Goal: Contribute content: Add original content to the website for others to see

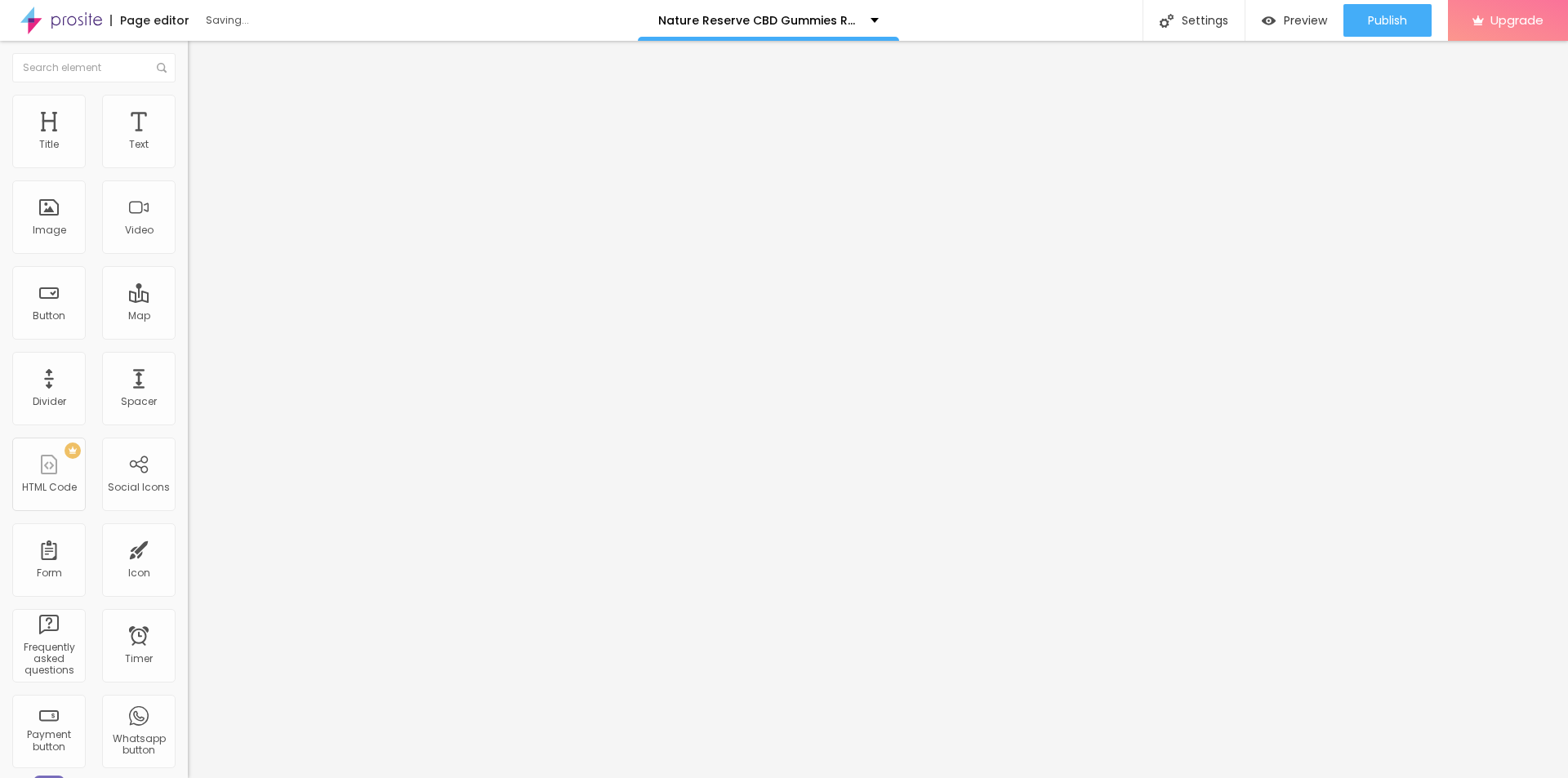
click at [188, 140] on span "Add image" at bounding box center [221, 133] width 67 height 14
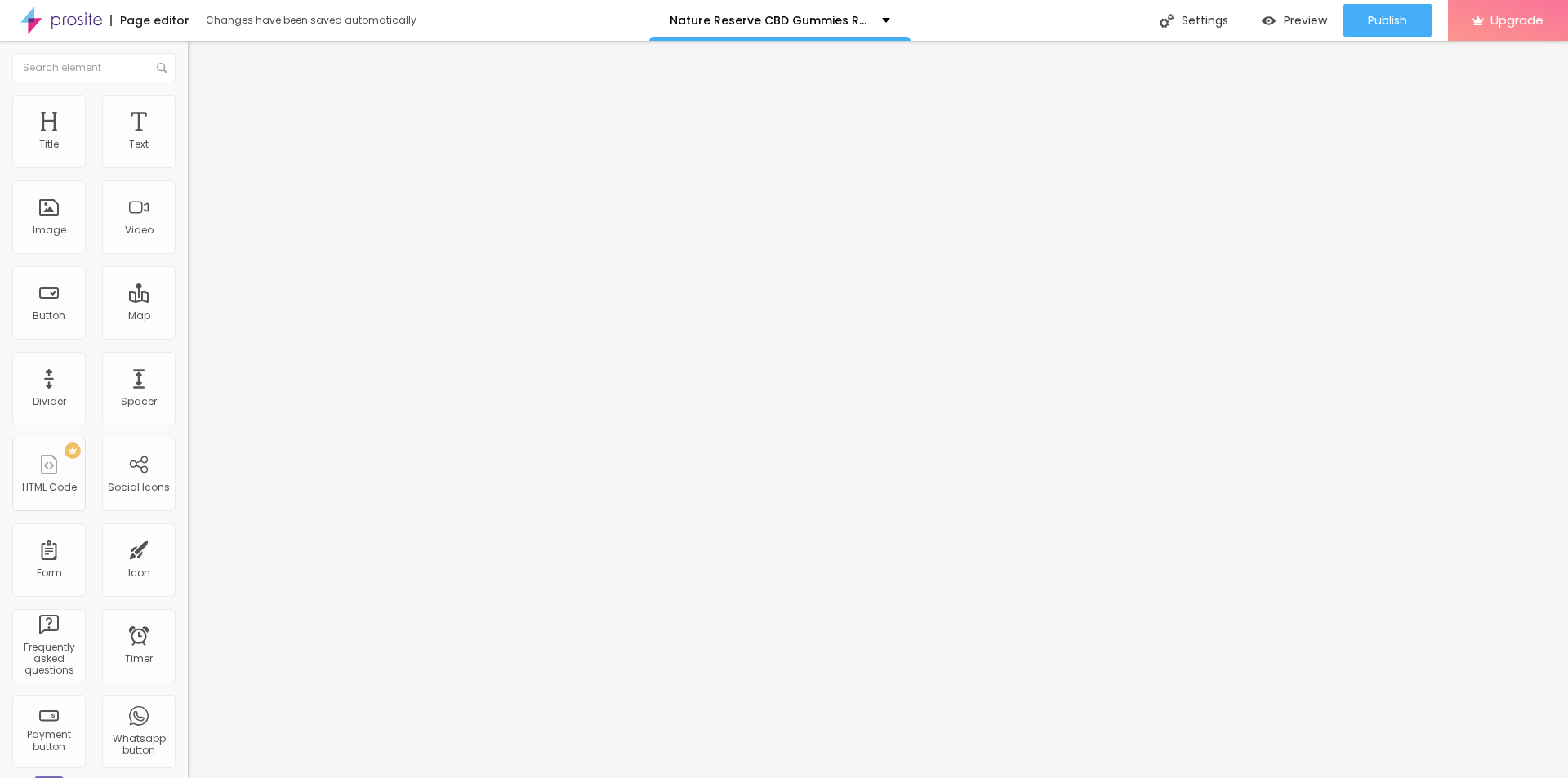
click at [188, 165] on input "text" at bounding box center [286, 156] width 196 height 16
paste input "Nature's Reserve CBD Gummies"
type input "Nature's Reserve CBD Gummies"
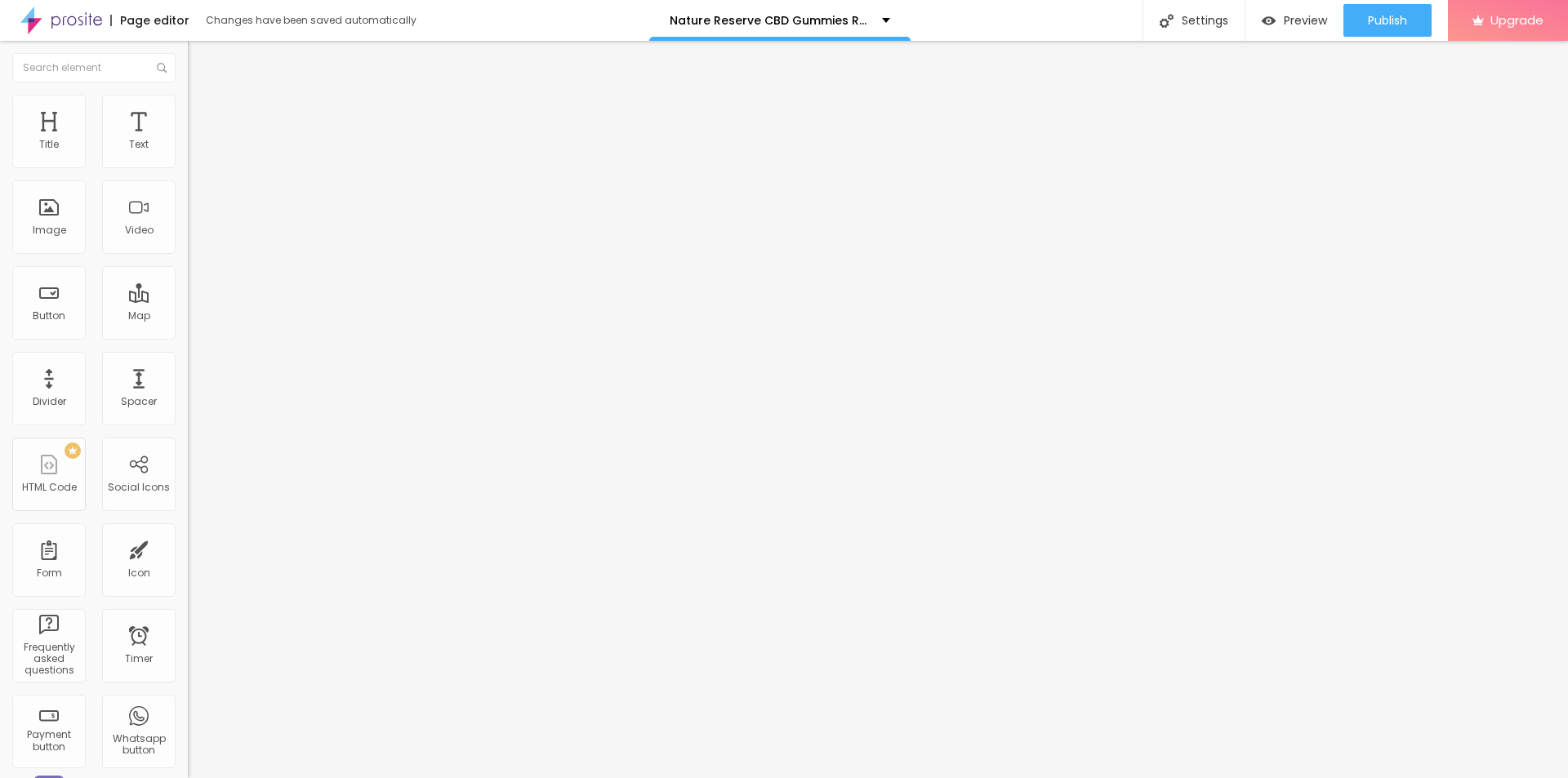
click at [188, 335] on input "https://" at bounding box center [286, 326] width 196 height 16
paste input "[DOMAIN_NAME][URL]"
type input "[URL][DOMAIN_NAME]"
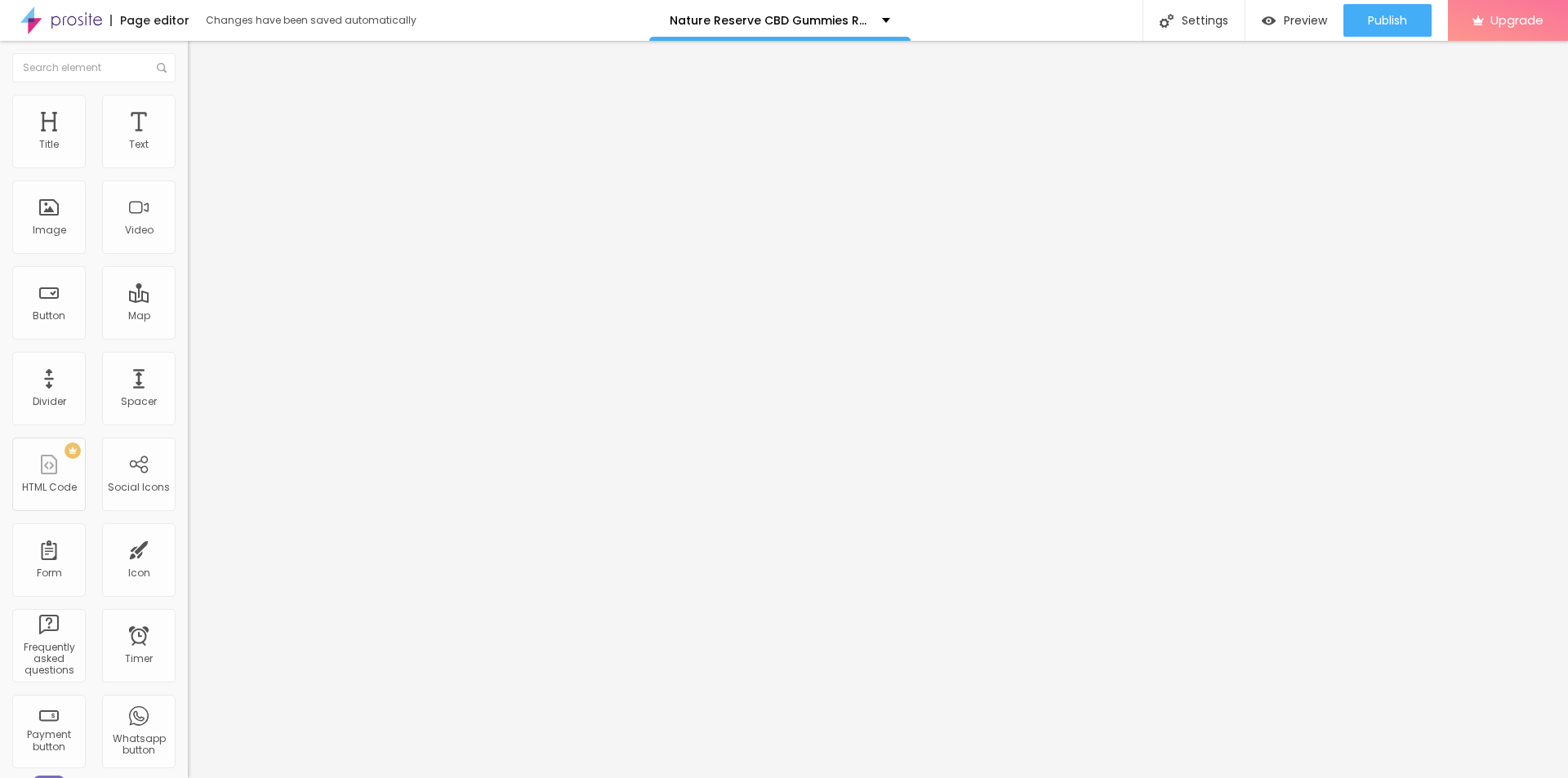
click at [188, 256] on span "Original" at bounding box center [207, 248] width 39 height 14
click at [188, 265] on span "Cinema" at bounding box center [208, 257] width 41 height 14
click at [188, 94] on img at bounding box center [195, 102] width 15 height 15
type input "95"
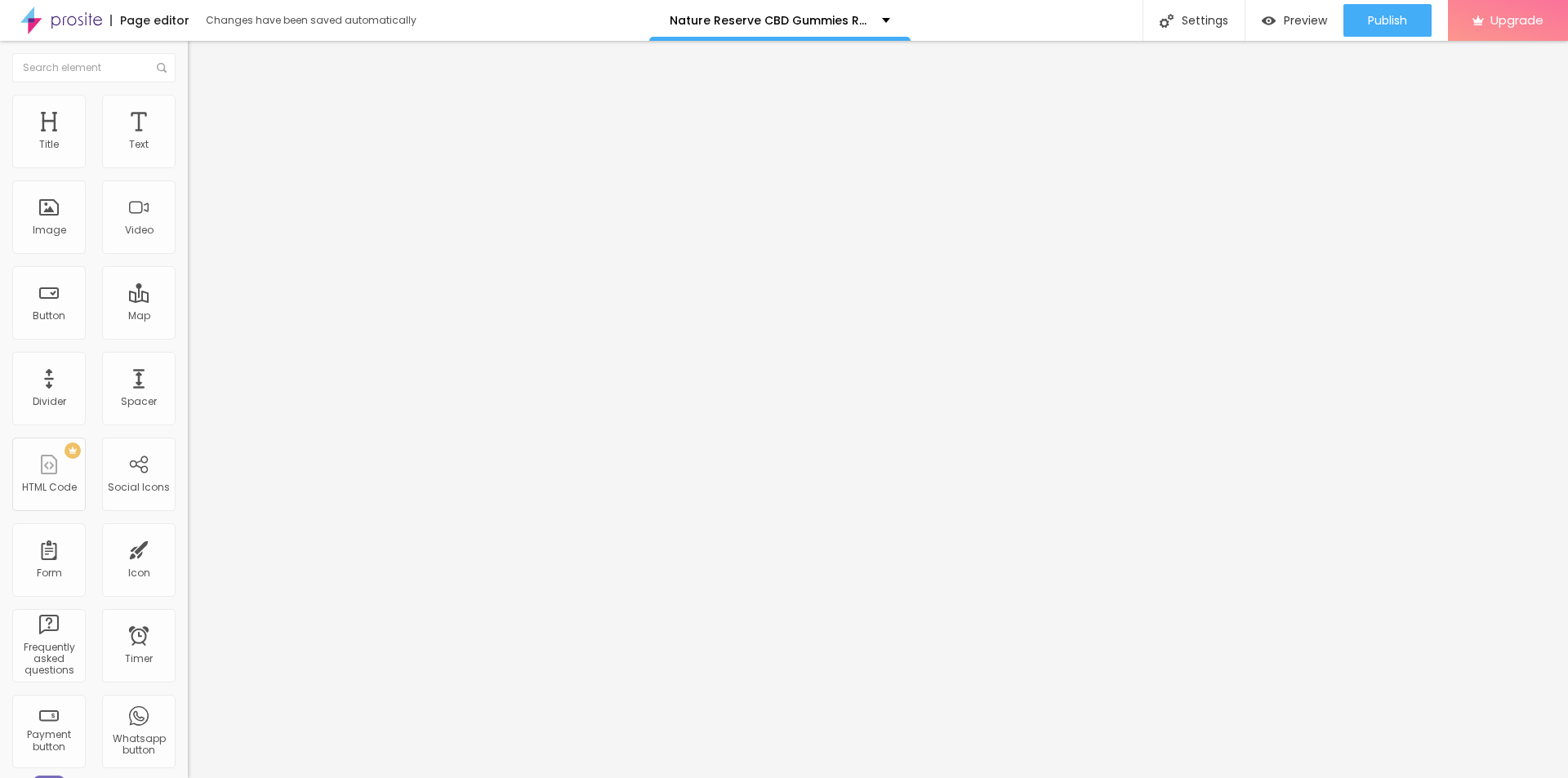
type input "90"
type input "85"
type input "80"
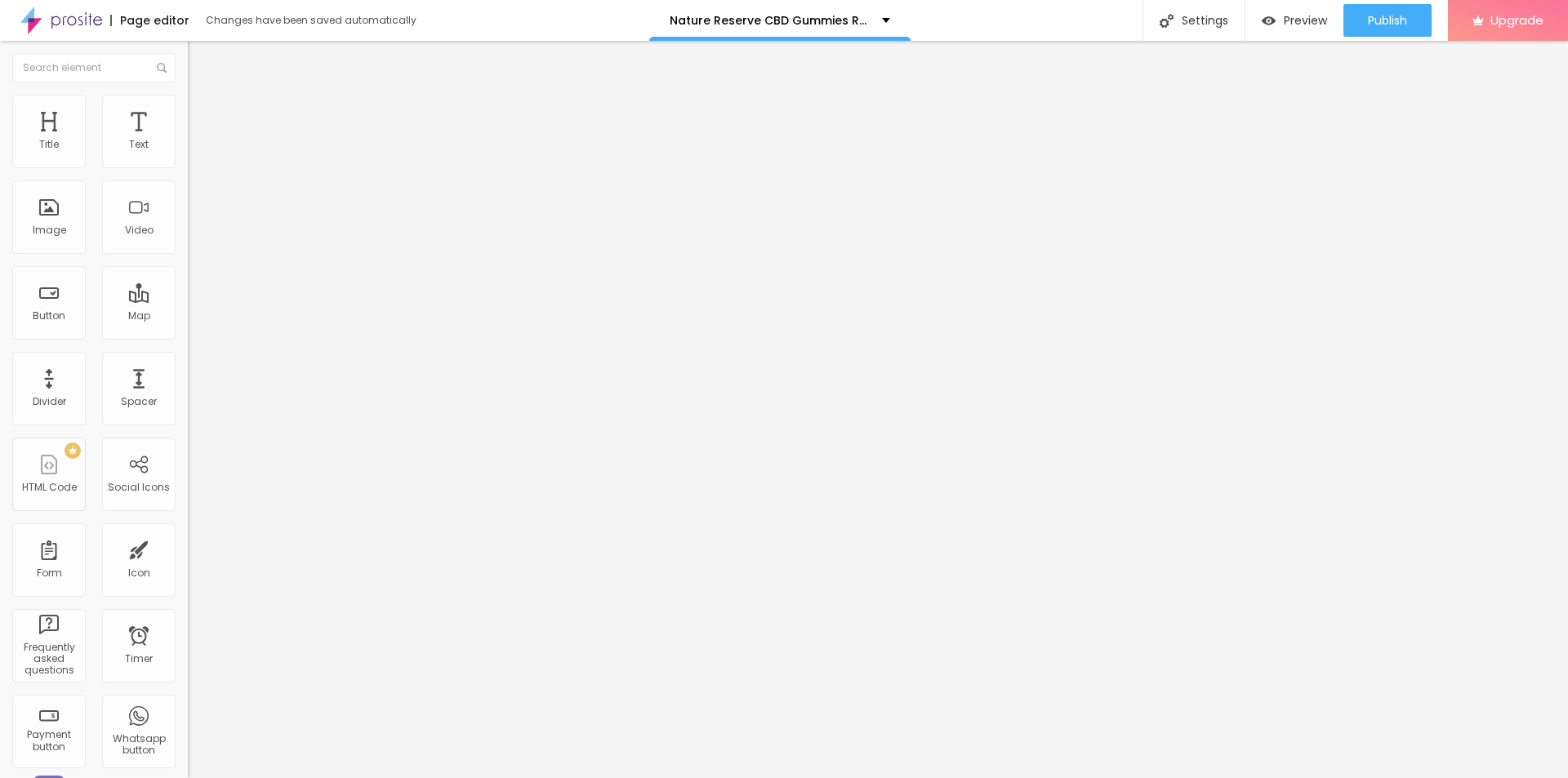
type input "80"
type input "75"
type input "70"
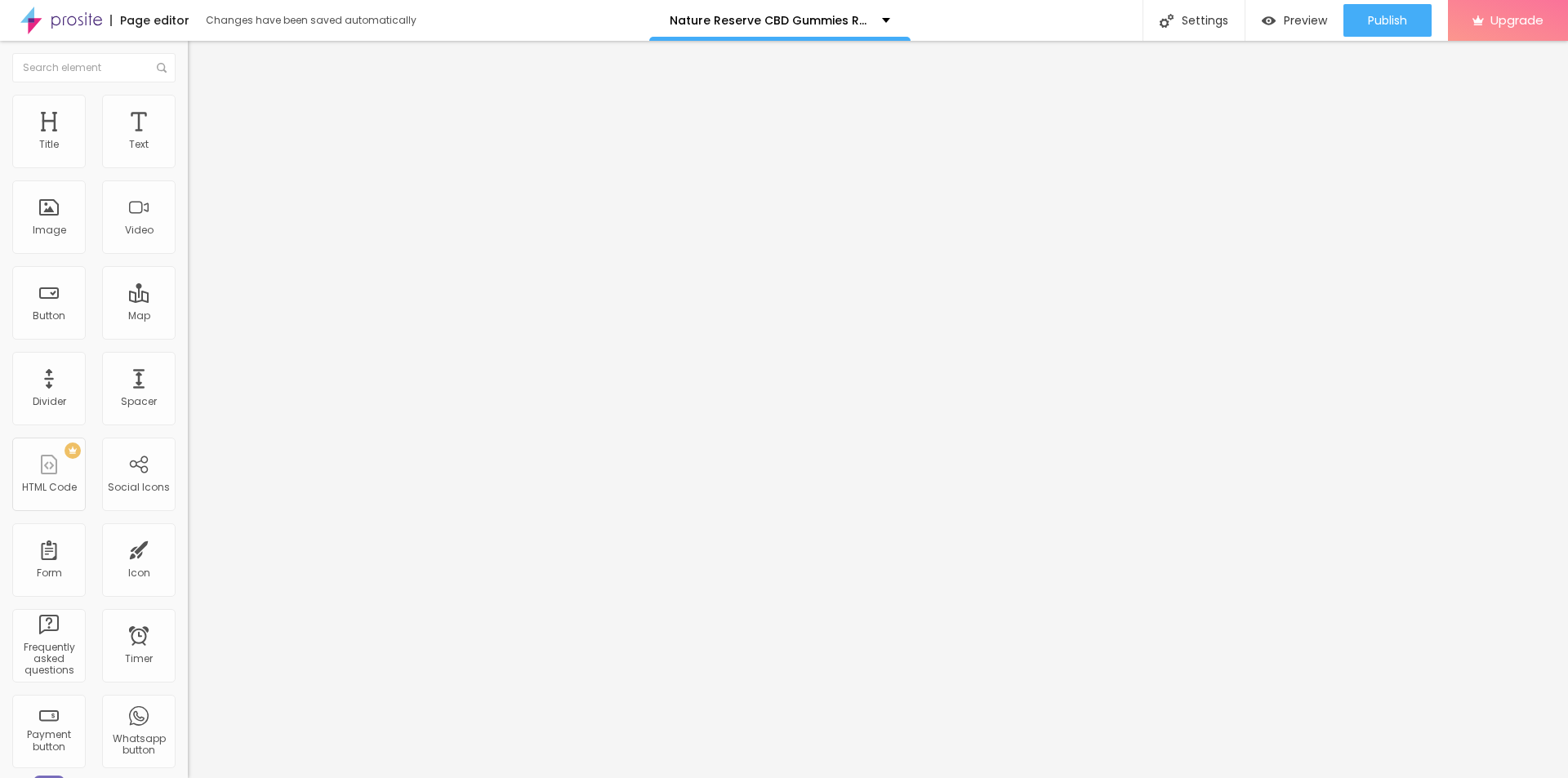
type input "65"
drag, startPoint x: 161, startPoint y: 174, endPoint x: 112, endPoint y: 170, distance: 49.2
type input "65"
click at [188, 167] on input "range" at bounding box center [240, 160] width 105 height 13
click at [188, 242] on button "button" at bounding box center [199, 233] width 22 height 17
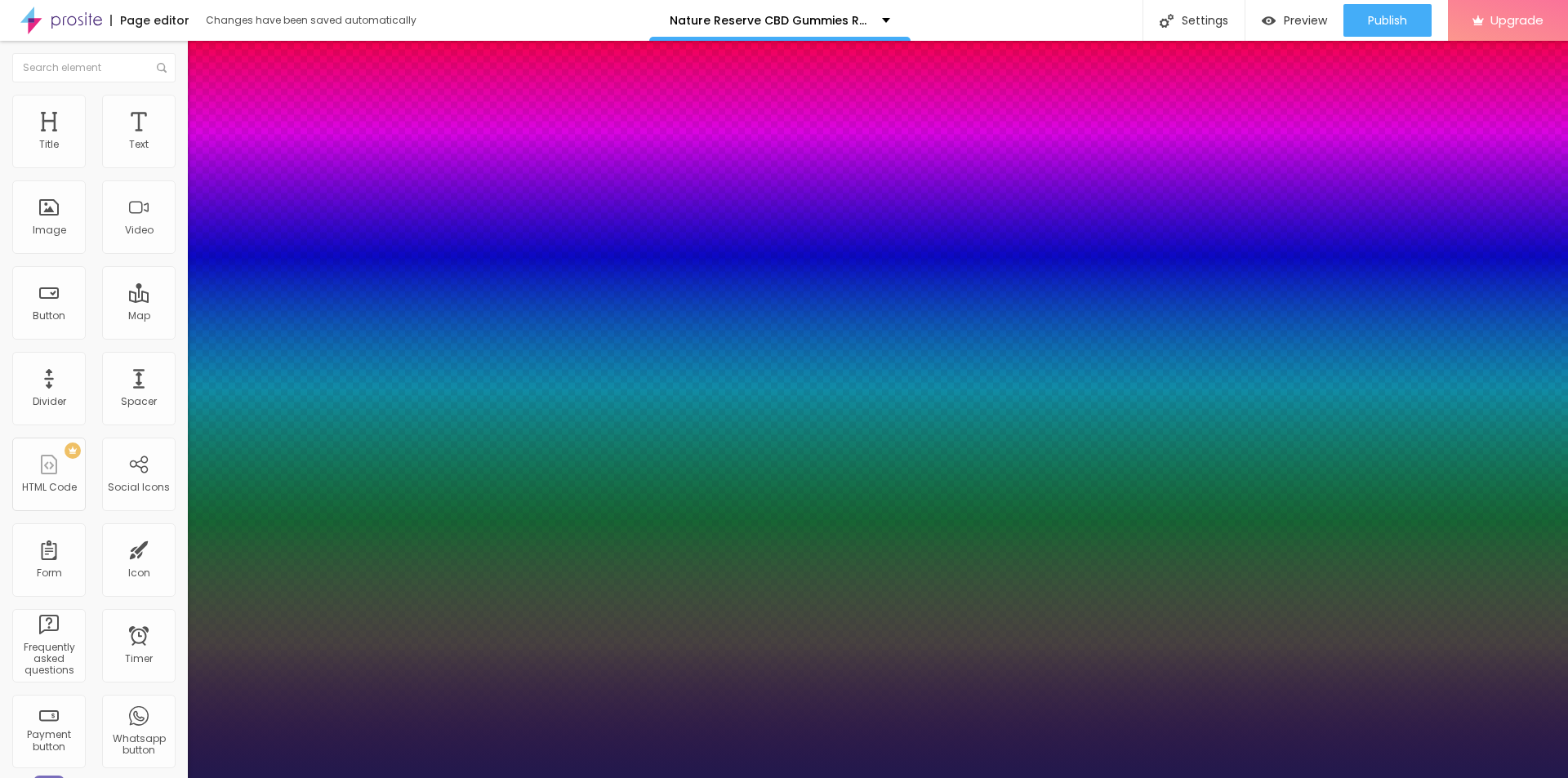
type input "1"
type input "18"
type input "1"
type input "19"
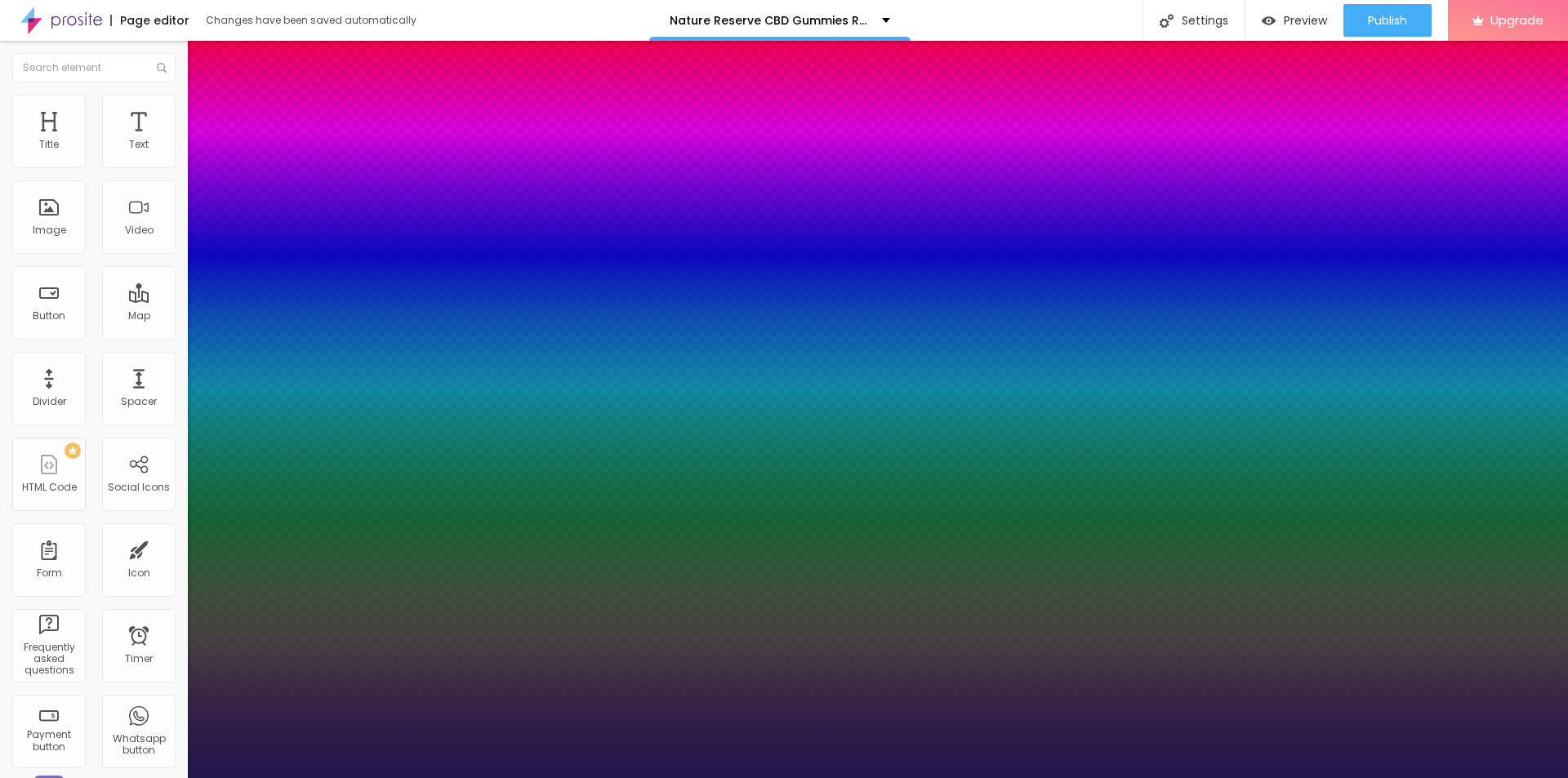
type input "19"
type input "1"
type input "20"
type input "1"
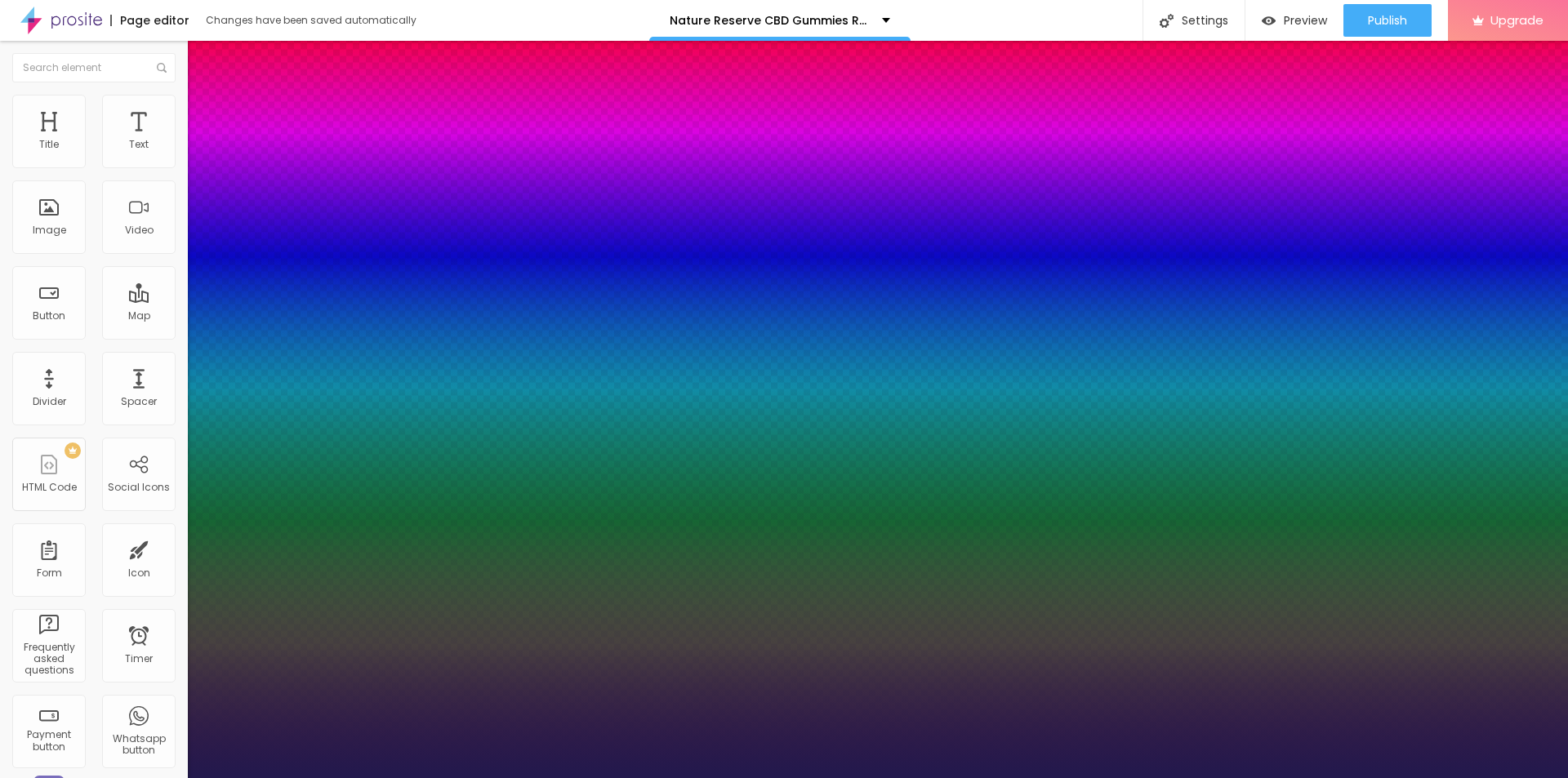
type input "21"
type input "1"
type input "22"
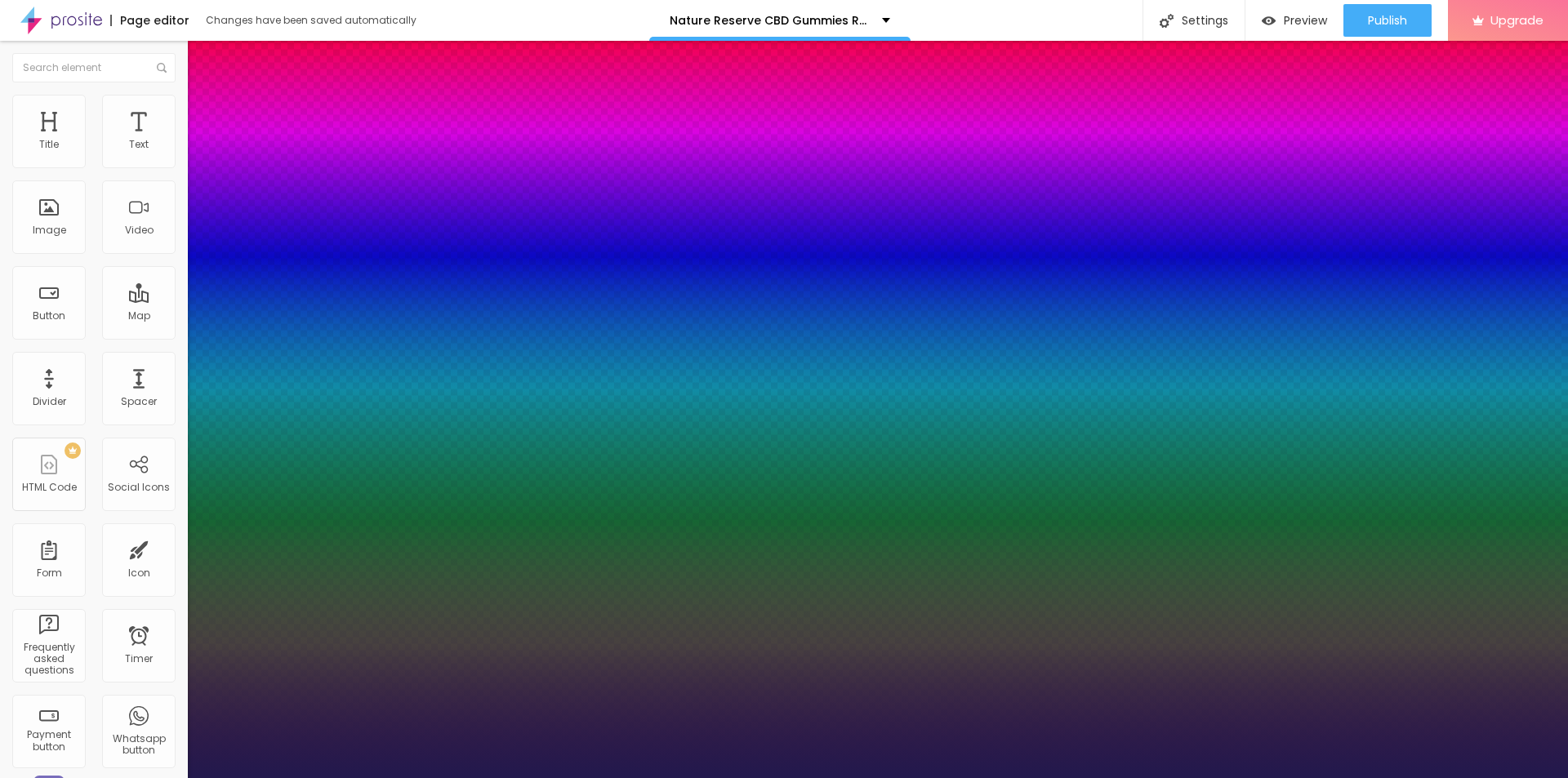
type input "1"
type input "23"
type input "1"
type input "23"
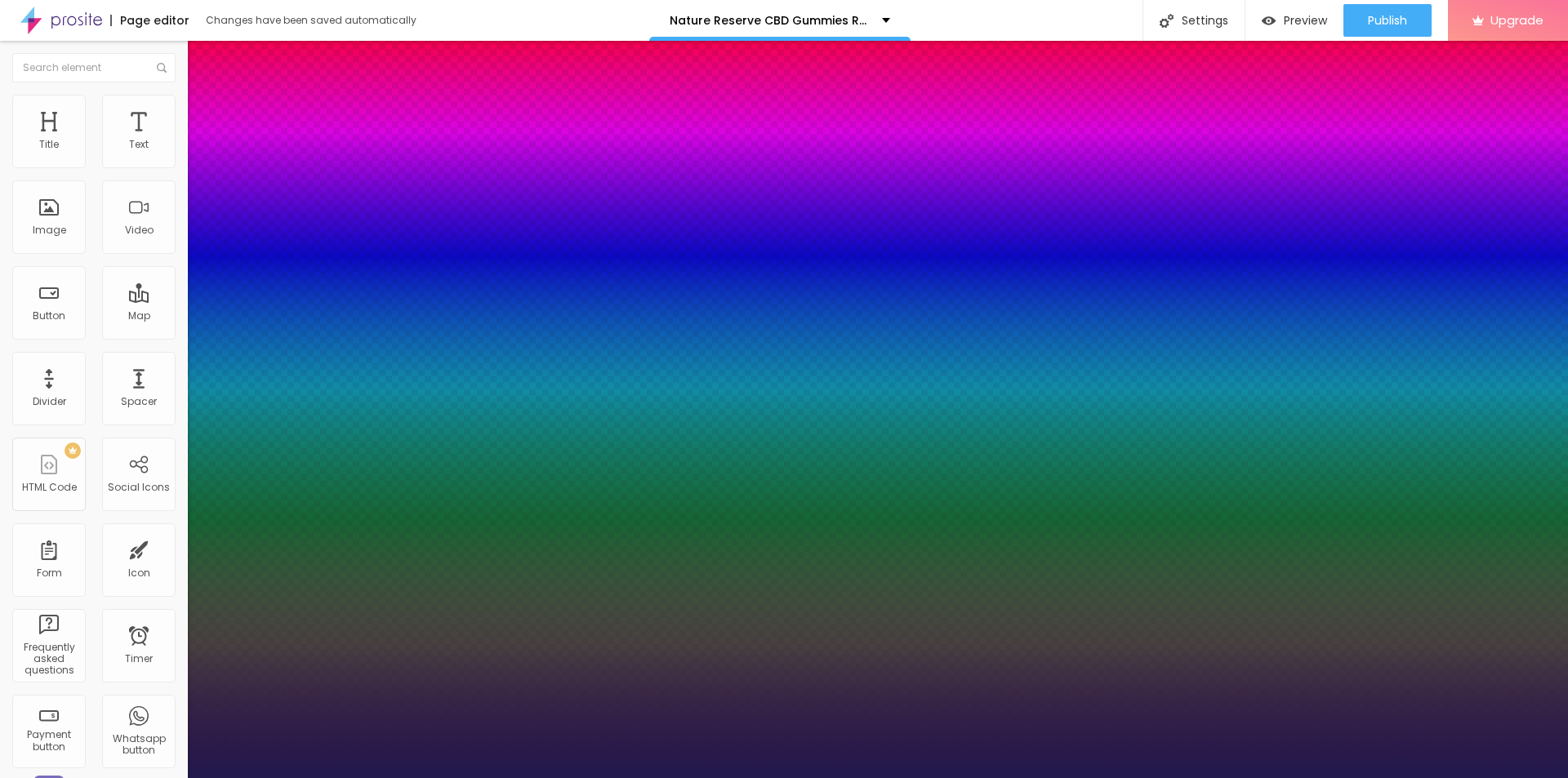
type input "1"
click at [1215, 777] on div at bounding box center [784, 778] width 1568 height 0
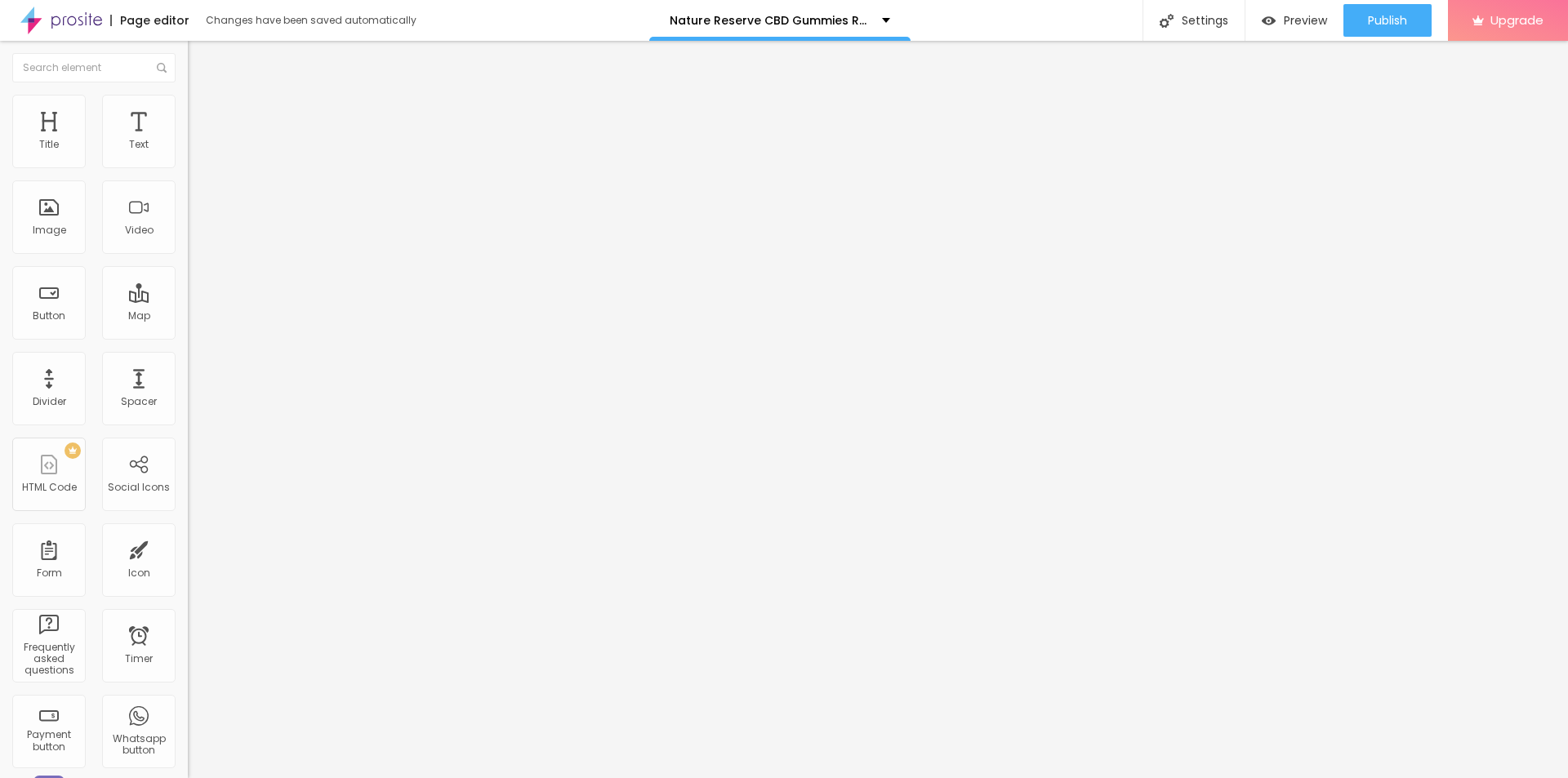
click at [194, 152] on icon "button" at bounding box center [199, 146] width 9 height 9
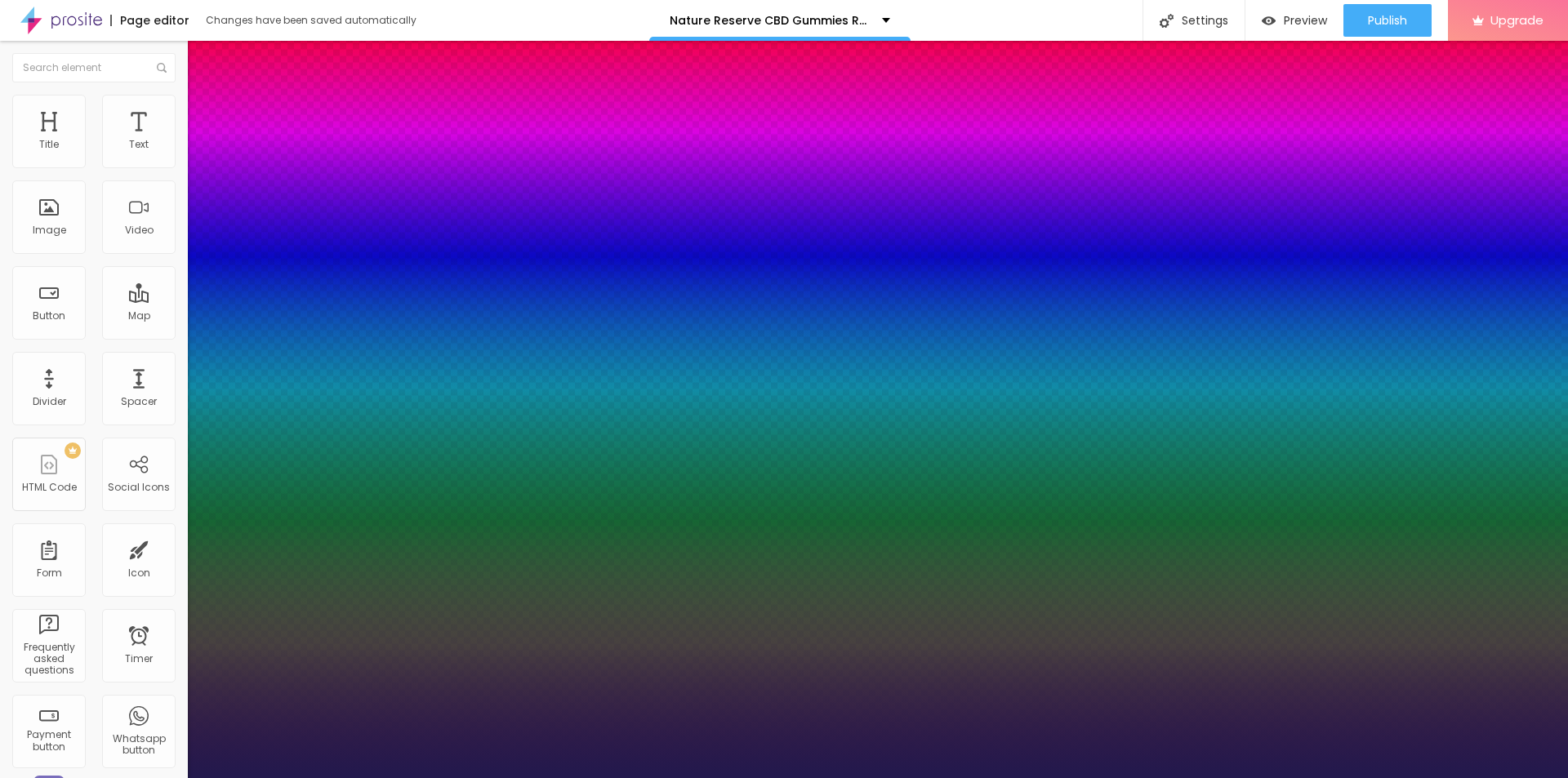
type input "14"
type input "1"
type input "15"
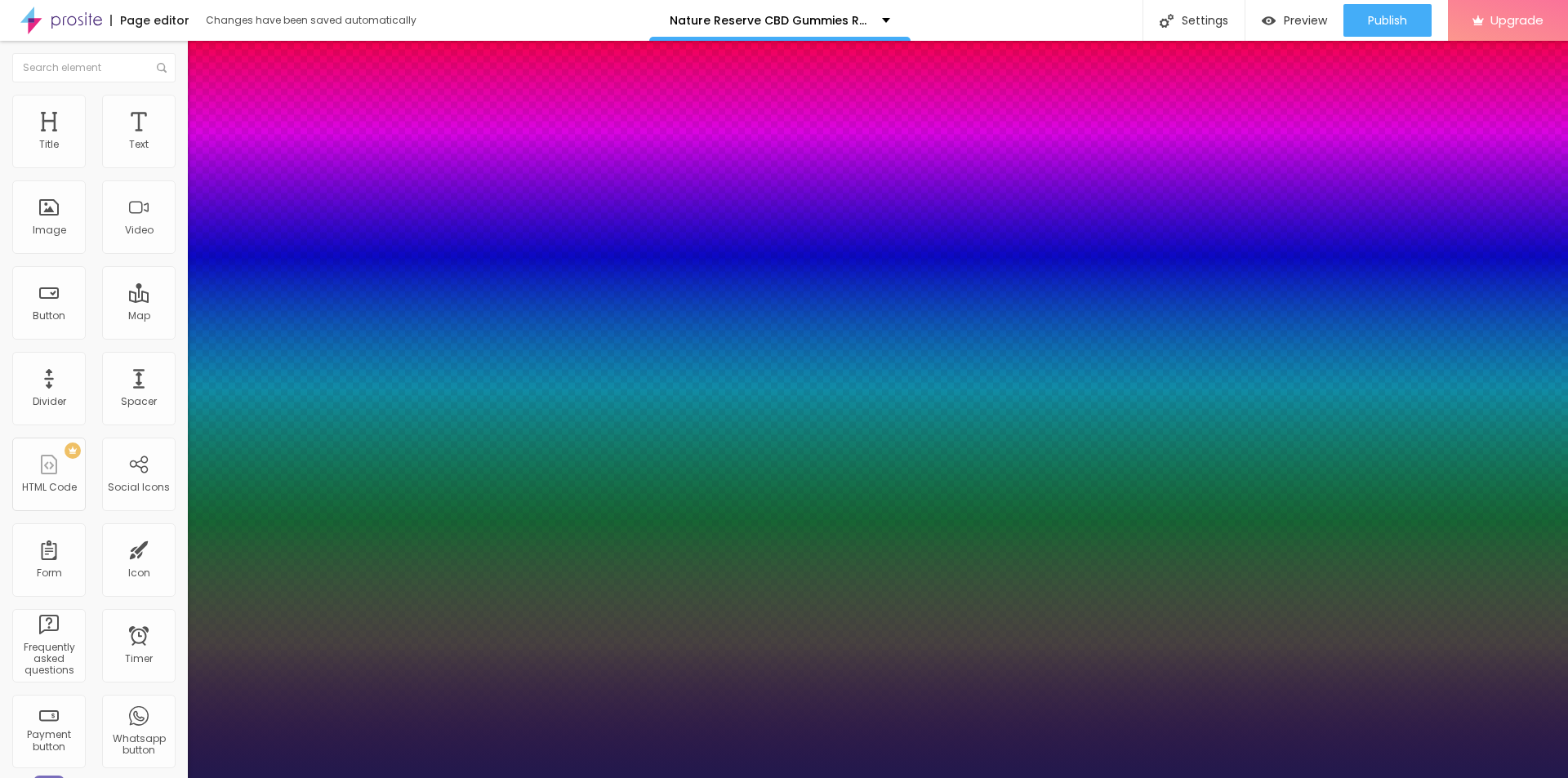
type input "1"
type input "16"
type input "1"
type input "17"
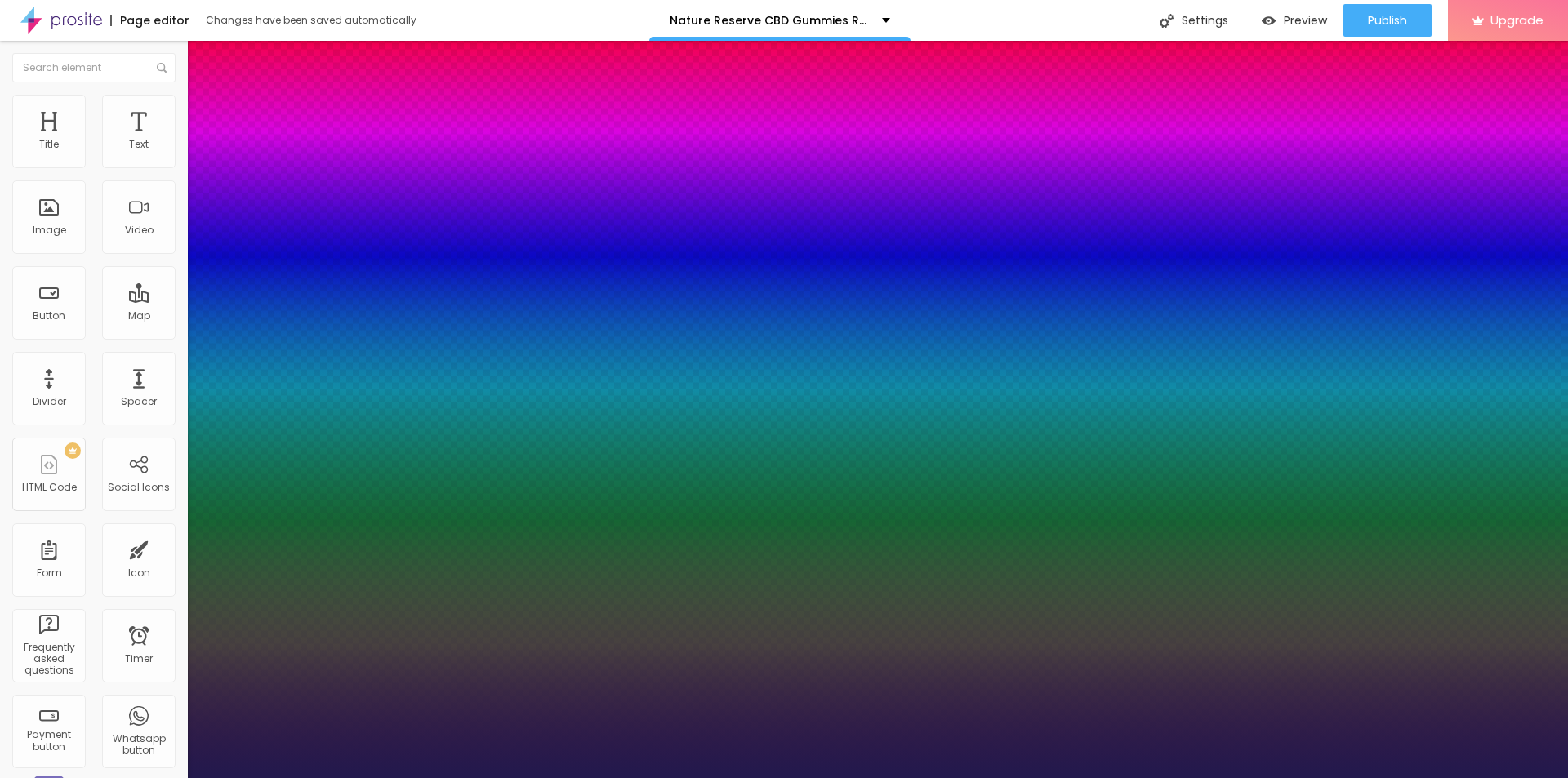
type input "17"
type input "1"
type input "17"
type input "1"
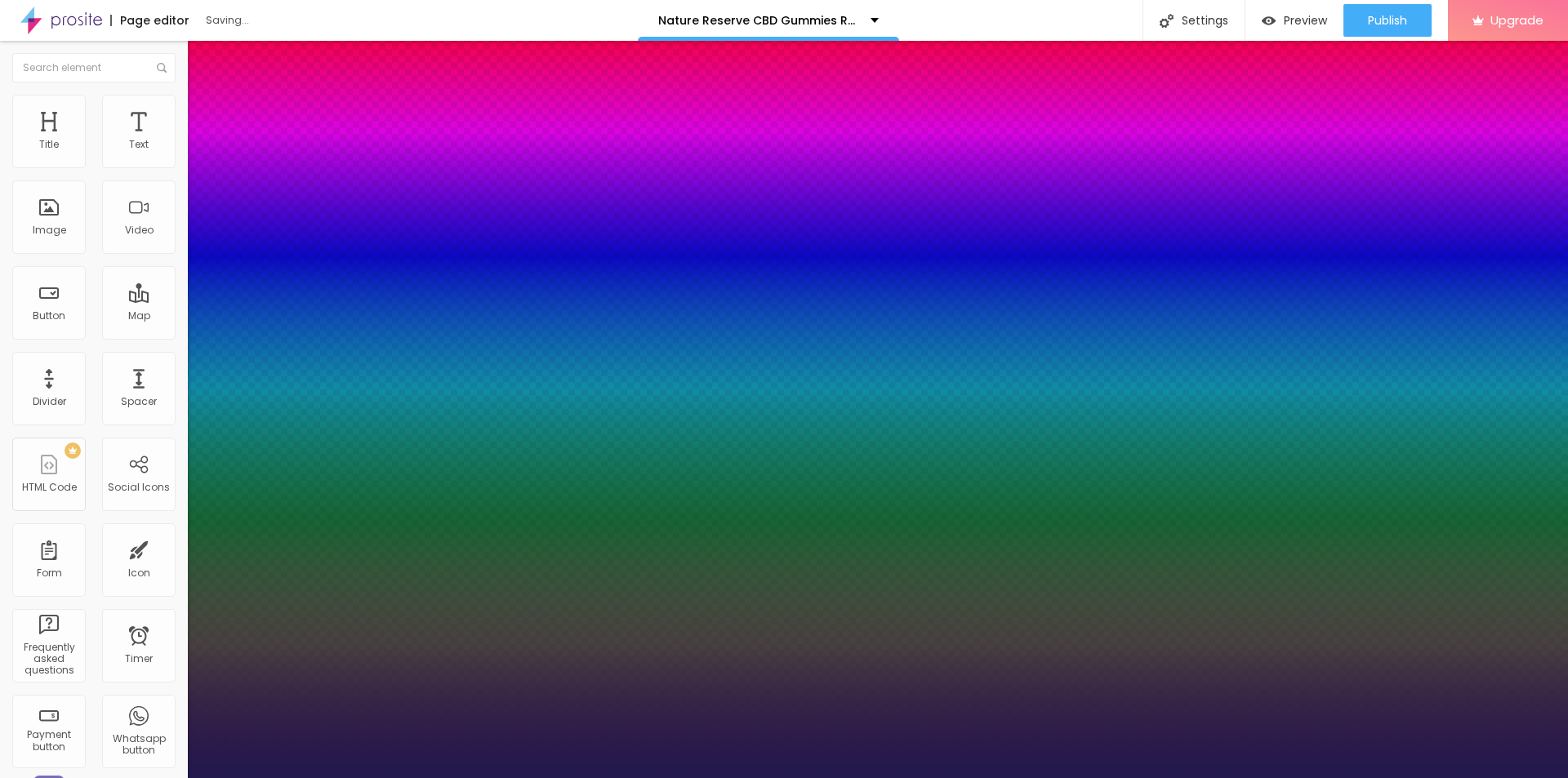
click at [446, 777] on div at bounding box center [784, 778] width 1568 height 0
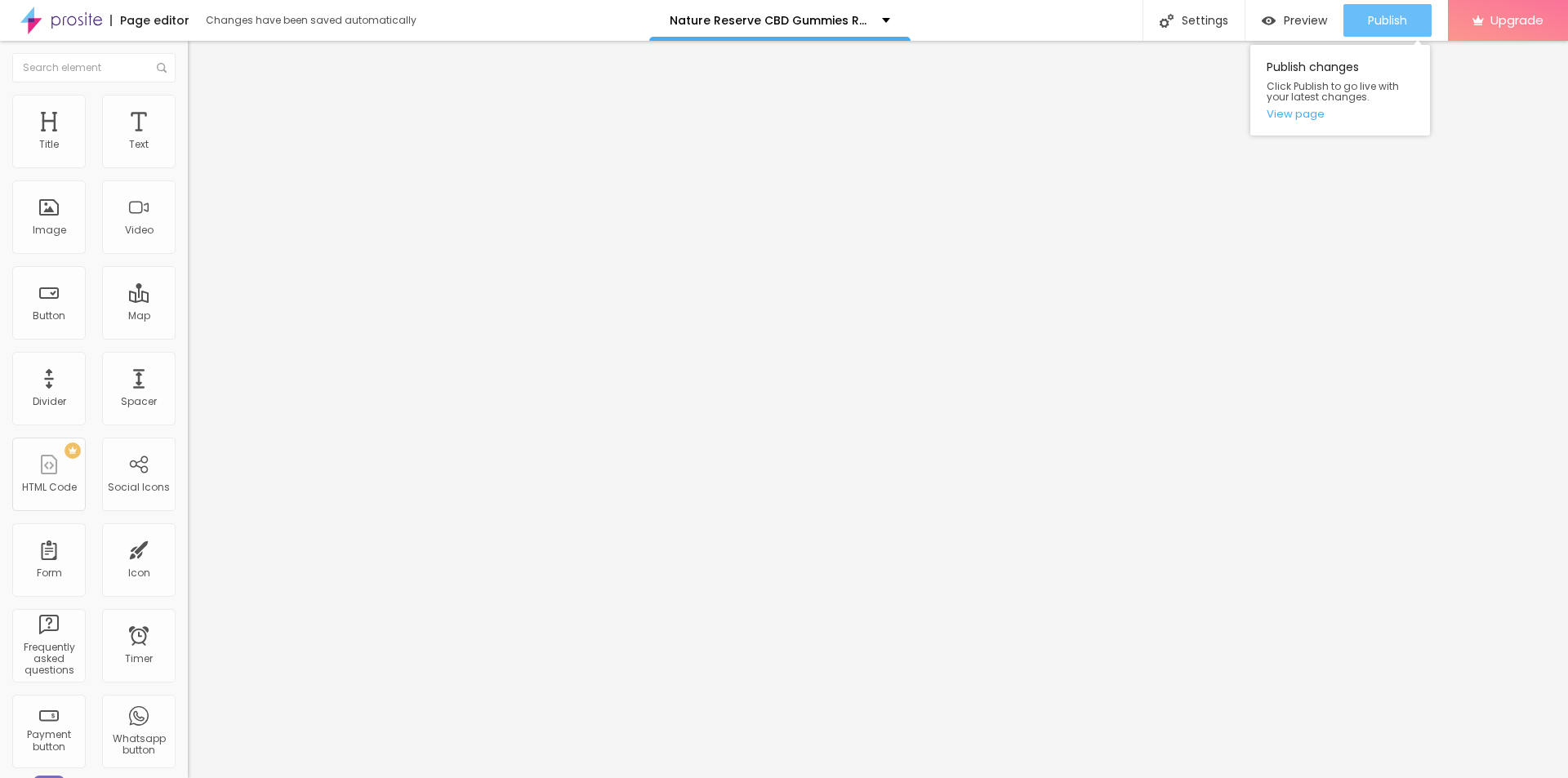
click at [1401, 16] on span "Publish" at bounding box center [1388, 21] width 39 height 13
click at [1308, 109] on link "View page" at bounding box center [1339, 113] width 147 height 10
